Goal: Transaction & Acquisition: Obtain resource

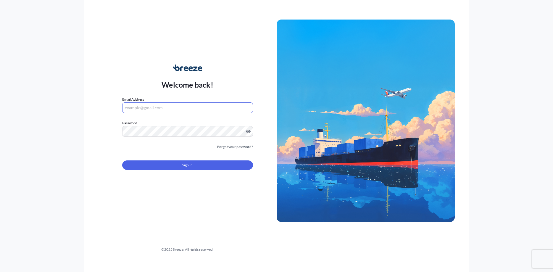
click at [167, 111] on input "Email Address" at bounding box center [187, 107] width 131 height 11
paste input "[PERSON_NAME][EMAIL_ADDRESS][DOMAIN_NAME]"
type input "[PERSON_NAME][EMAIL_ADDRESS][DOMAIN_NAME]"
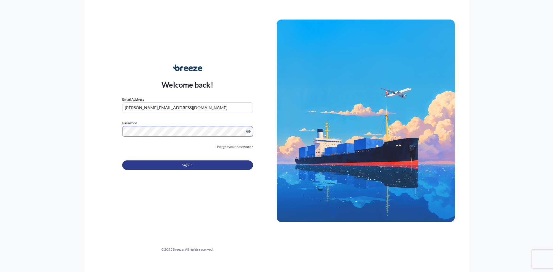
click at [165, 162] on button "Sign In" at bounding box center [187, 164] width 131 height 9
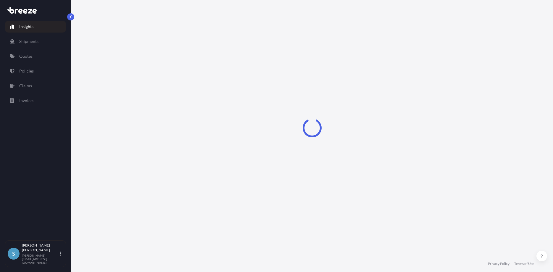
select select "2025"
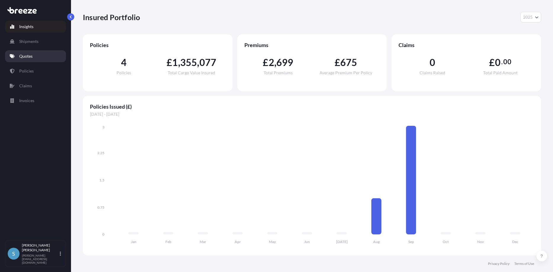
click at [27, 59] on link "Quotes" at bounding box center [35, 56] width 61 height 12
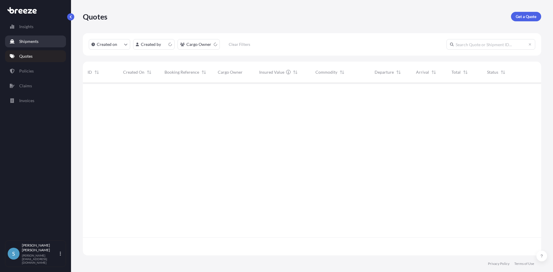
scroll to position [176, 458]
click at [530, 14] on p "Get a Quote" at bounding box center [526, 17] width 21 height 6
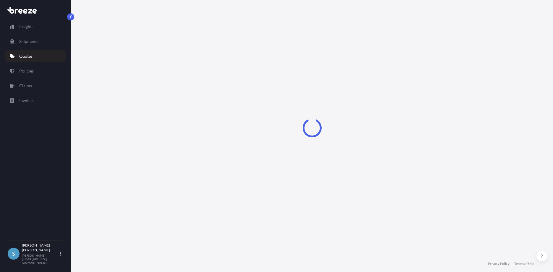
select select "Sea"
select select "1"
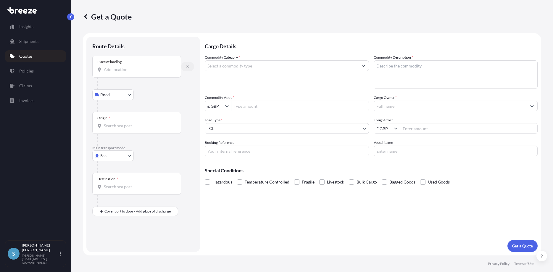
click at [188, 66] on icon "button" at bounding box center [187, 66] width 2 height 2
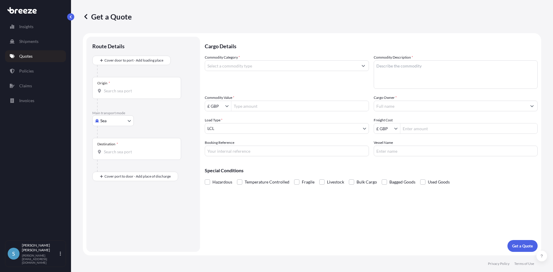
click at [220, 67] on input "Commodity Category *" at bounding box center [281, 65] width 153 height 11
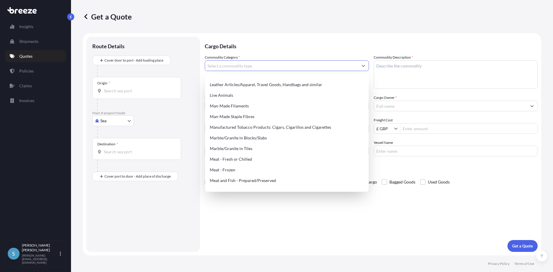
scroll to position [636, 0]
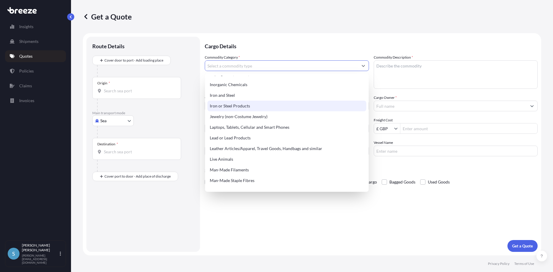
click at [249, 109] on div "Iron or Steel Products" at bounding box center [286, 106] width 159 height 11
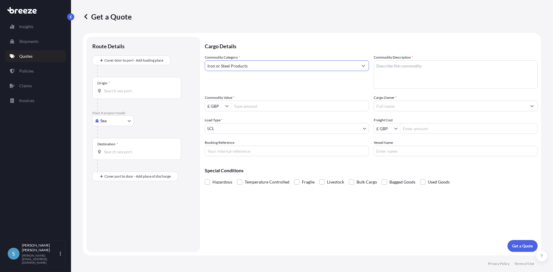
click at [267, 62] on input "Iron or Steel Products" at bounding box center [281, 65] width 153 height 11
click at [318, 65] on input "Iron or Steel Products" at bounding box center [281, 65] width 153 height 11
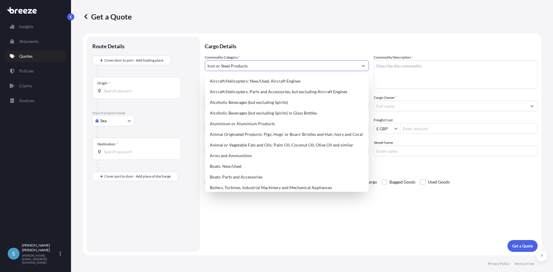
click at [367, 67] on button "Show suggestions" at bounding box center [363, 65] width 11 height 11
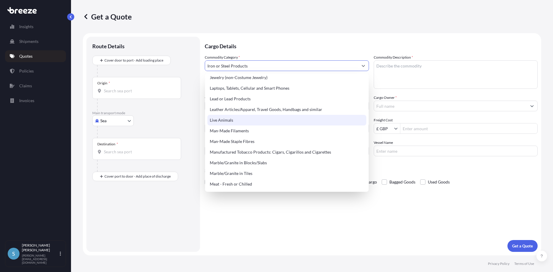
scroll to position [607, 0]
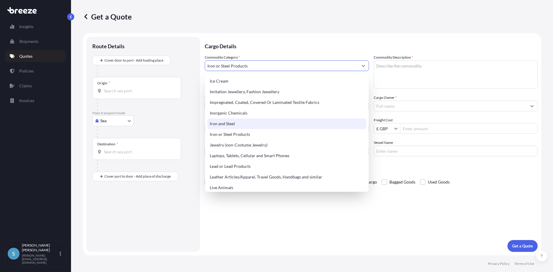
click at [237, 124] on div "Iron and Steel" at bounding box center [286, 123] width 159 height 11
type input "Iron and Steel"
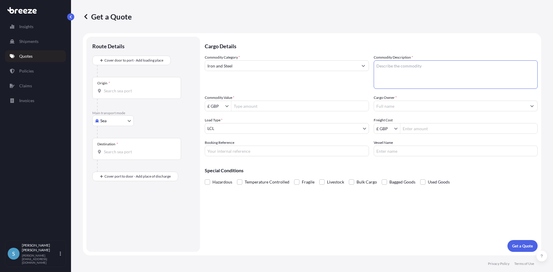
click at [408, 70] on textarea "Commodity Description *" at bounding box center [456, 74] width 164 height 28
type textarea "Pipe"
click at [247, 108] on input "Commodity Value *" at bounding box center [299, 106] width 137 height 11
click at [213, 108] on input "£ GBP" at bounding box center [215, 106] width 20 height 11
click at [217, 143] on div "$ USD" at bounding box center [218, 141] width 24 height 11
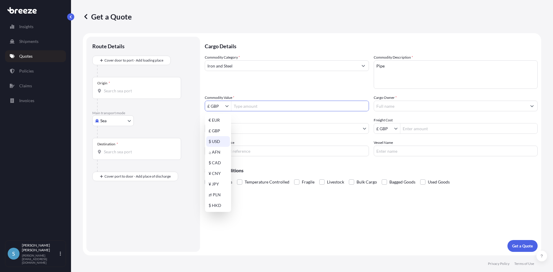
type input "$ USD"
click at [249, 105] on input "Commodity Value *" at bounding box center [299, 106] width 137 height 11
type input "1,840,311"
click at [283, 123] on body "1,840,311 Insights Shipments Quotes Policies Claims Invoices S [PERSON_NAME] [P…" at bounding box center [276, 136] width 553 height 272
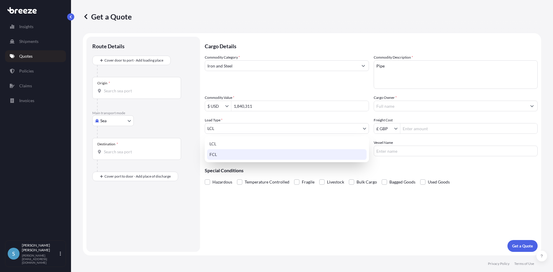
click at [236, 151] on div "FCL" at bounding box center [286, 154] width 159 height 11
select select "2"
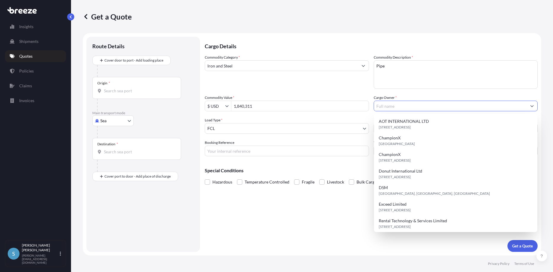
click at [405, 101] on input "Cargo Owner *" at bounding box center [450, 106] width 153 height 11
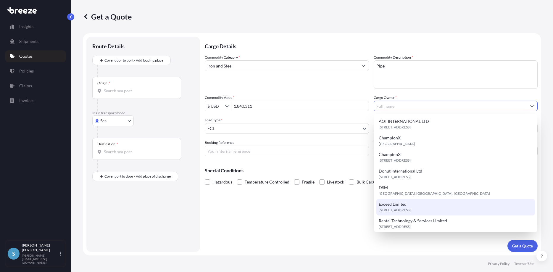
click at [411, 207] on span "[STREET_ADDRESS]" at bounding box center [395, 210] width 32 height 6
type input "Exceed Limited"
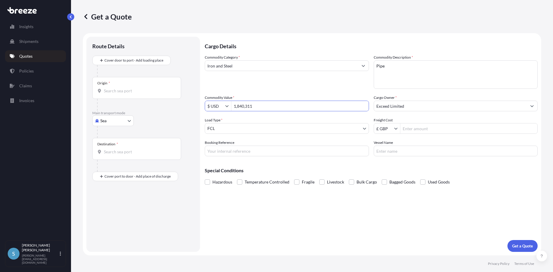
drag, startPoint x: 269, startPoint y: 107, endPoint x: 194, endPoint y: 105, distance: 75.2
click at [231, 105] on input "1,840,311" at bounding box center [299, 106] width 137 height 11
type input "1,740,311"
click at [402, 128] on input "Freight Cost" at bounding box center [468, 128] width 137 height 11
click at [389, 128] on input "£ GBP" at bounding box center [384, 128] width 20 height 11
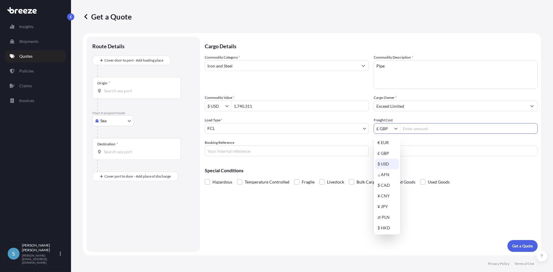
click at [387, 163] on div "$ USD" at bounding box center [387, 164] width 24 height 11
type input "$ USD"
click at [425, 127] on input "Freight Cost" at bounding box center [468, 128] width 137 height 11
type input "100,000"
click at [397, 215] on div "Cargo Details Commodity Category * Iron and Steel Commodity Description * Pipe …" at bounding box center [371, 144] width 333 height 215
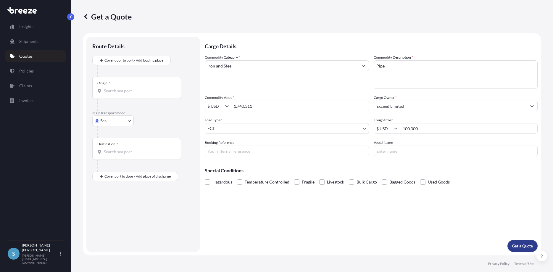
click at [519, 248] on p "Get a Quote" at bounding box center [522, 246] width 21 height 6
click at [130, 84] on div "Origin *" at bounding box center [136, 88] width 89 height 22
click at [130, 88] on input "Origin * Please select an origin" at bounding box center [139, 91] width 70 height 6
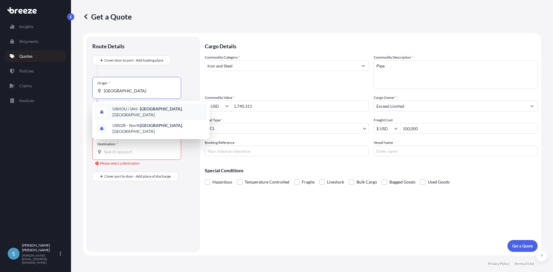
click at [131, 110] on span "USHOU / IAH - [GEOGRAPHIC_DATA] , [GEOGRAPHIC_DATA]" at bounding box center [158, 112] width 92 height 12
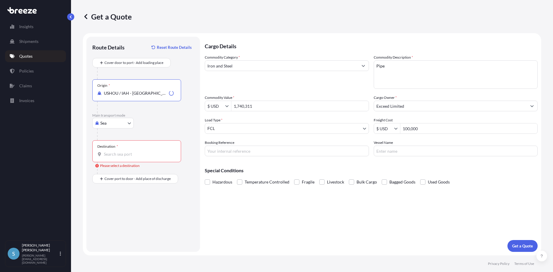
type input "USHOU / IAH - [GEOGRAPHIC_DATA], [GEOGRAPHIC_DATA]"
click at [119, 150] on div "Destination *" at bounding box center [136, 151] width 89 height 22
click at [119, 151] on input "Destination * Please select a destination" at bounding box center [139, 154] width 70 height 6
type input "[PERSON_NAME] - [GEOGRAPHIC_DATA], [GEOGRAPHIC_DATA]"
click at [523, 247] on p "Get a Quote" at bounding box center [522, 246] width 21 height 6
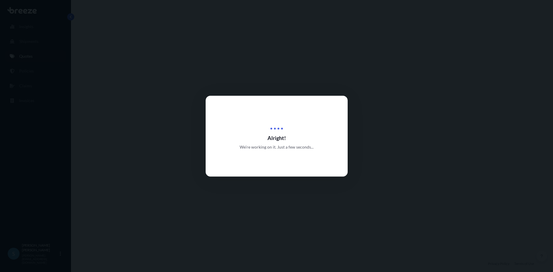
select select "Sea"
select select "2"
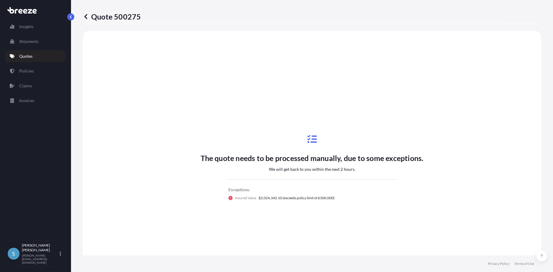
scroll to position [178, 0]
